Goal: Check status: Check status

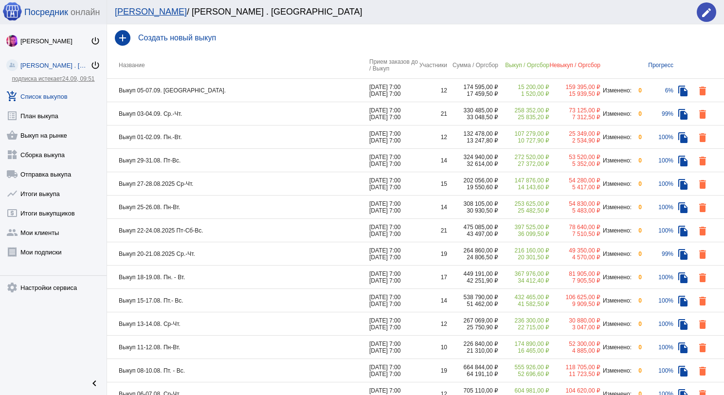
click at [247, 91] on td "Выкуп 05-07.09. [GEOGRAPHIC_DATA]." at bounding box center [238, 90] width 262 height 23
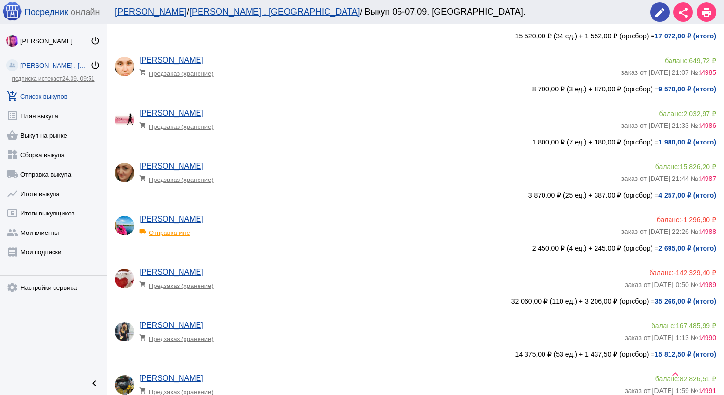
scroll to position [195, 0]
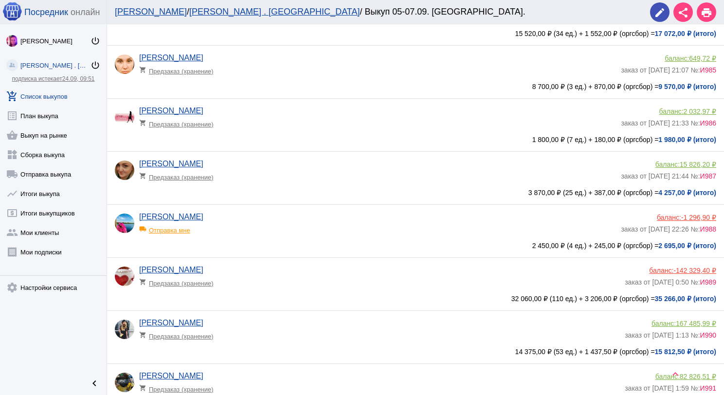
click at [681, 218] on span "-1 296,90 ₽" at bounding box center [698, 218] width 35 height 8
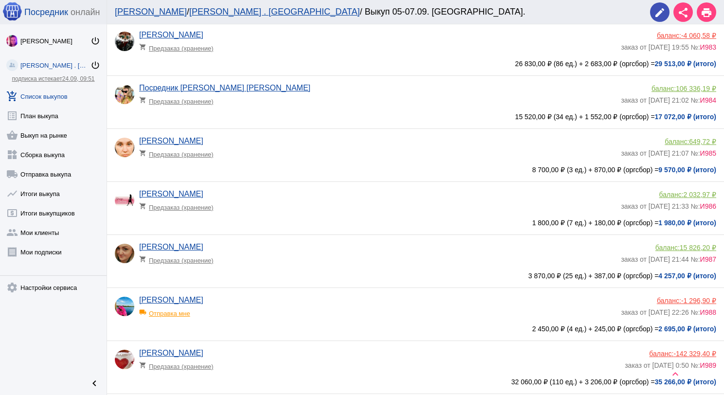
scroll to position [195, 0]
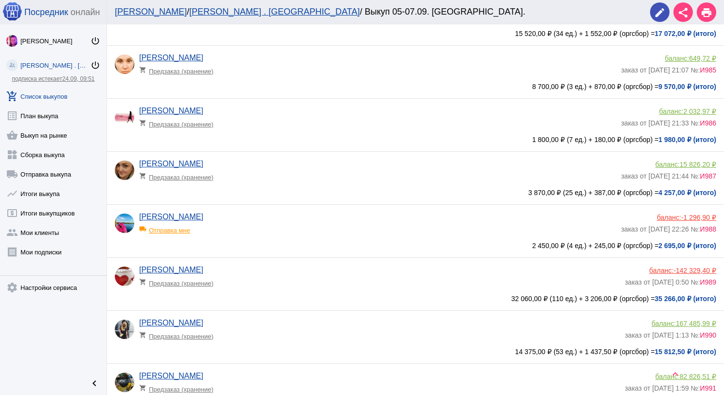
click at [350, 76] on div "Юлия Немтина shopping_cart Предзаказ (хранение)" at bounding box center [380, 67] width 482 height 26
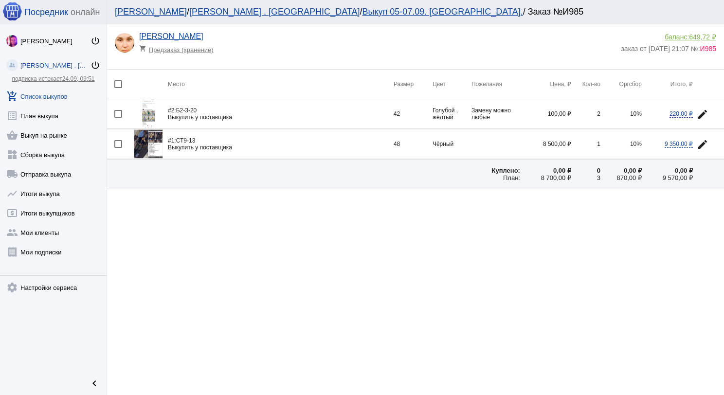
click at [144, 145] on img at bounding box center [148, 143] width 29 height 29
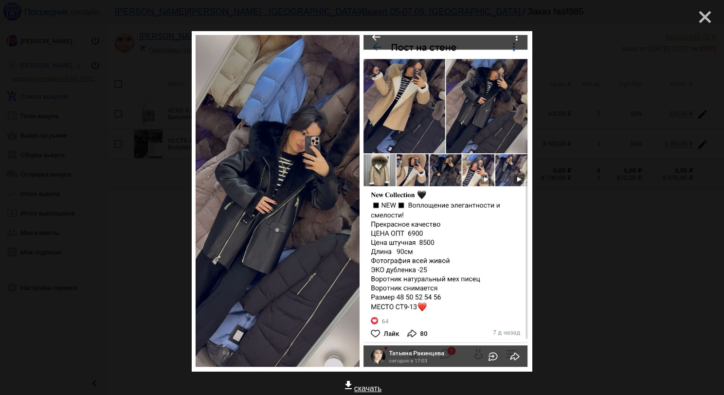
click at [695, 19] on mat-icon "close" at bounding box center [701, 13] width 12 height 12
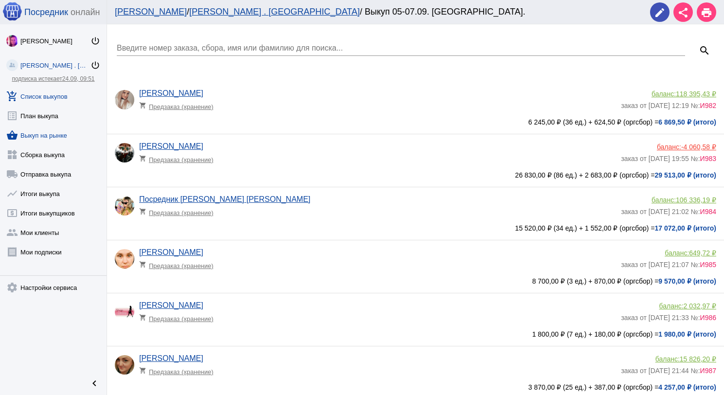
click at [60, 136] on link "shopping_basket Выкуп на рынке" at bounding box center [53, 133] width 107 height 19
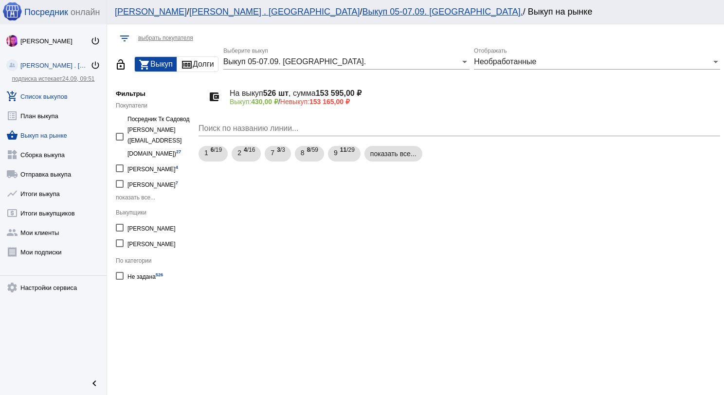
click at [62, 96] on link "add_shopping_cart Список выкупов" at bounding box center [53, 94] width 107 height 19
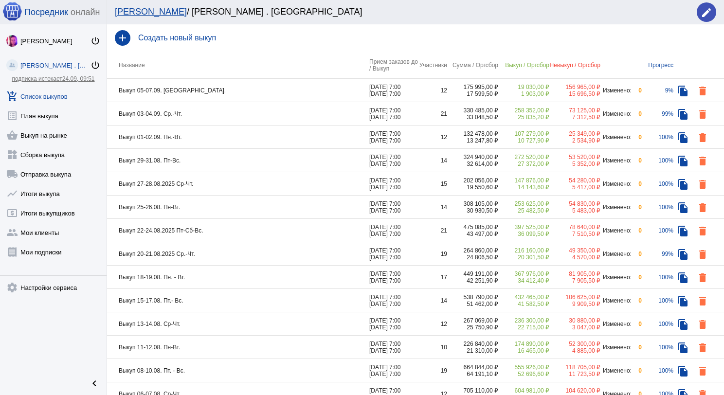
click at [226, 95] on td "Выкуп 05-07.09. Пт-Сб-Вс." at bounding box center [238, 90] width 262 height 23
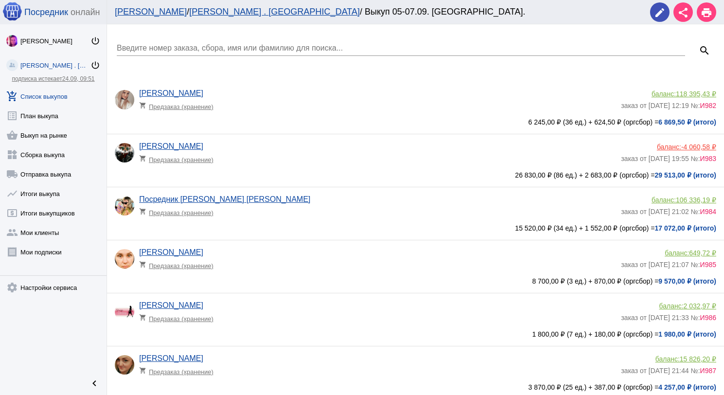
click at [693, 144] on span "-4 060,58 ₽" at bounding box center [698, 147] width 35 height 8
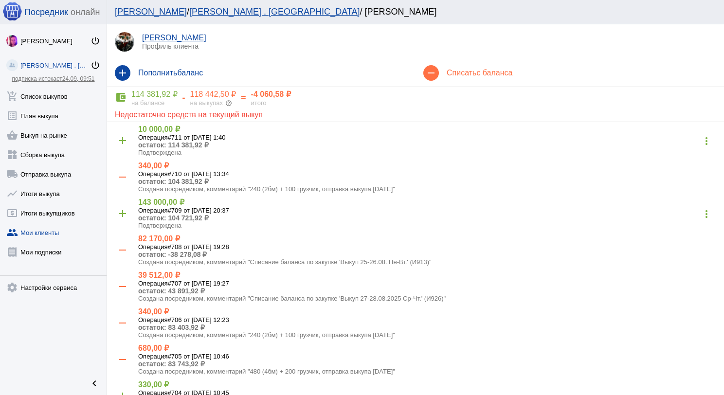
click at [199, 97] on div "118 442,50 ₽" at bounding box center [213, 95] width 46 height 10
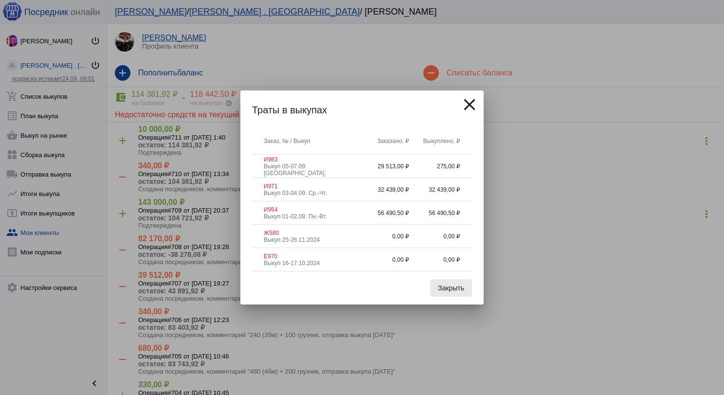
click at [454, 286] on span "Закрыть" at bounding box center [451, 288] width 26 height 8
